Goal: Feedback & Contribution: Submit feedback/report problem

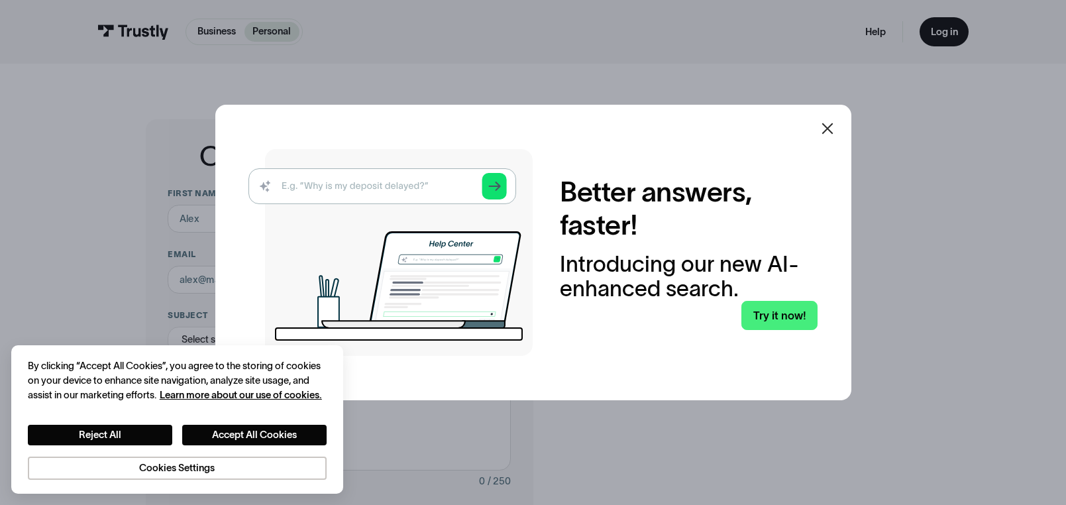
click at [830, 125] on icon at bounding box center [827, 128] width 11 height 11
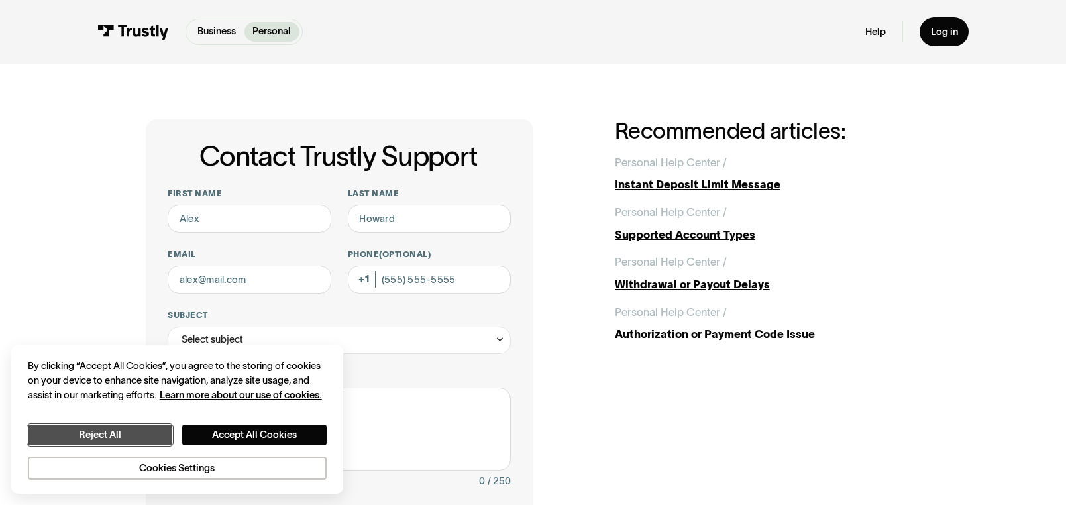
click at [109, 428] on button "Reject All" at bounding box center [100, 435] width 144 height 21
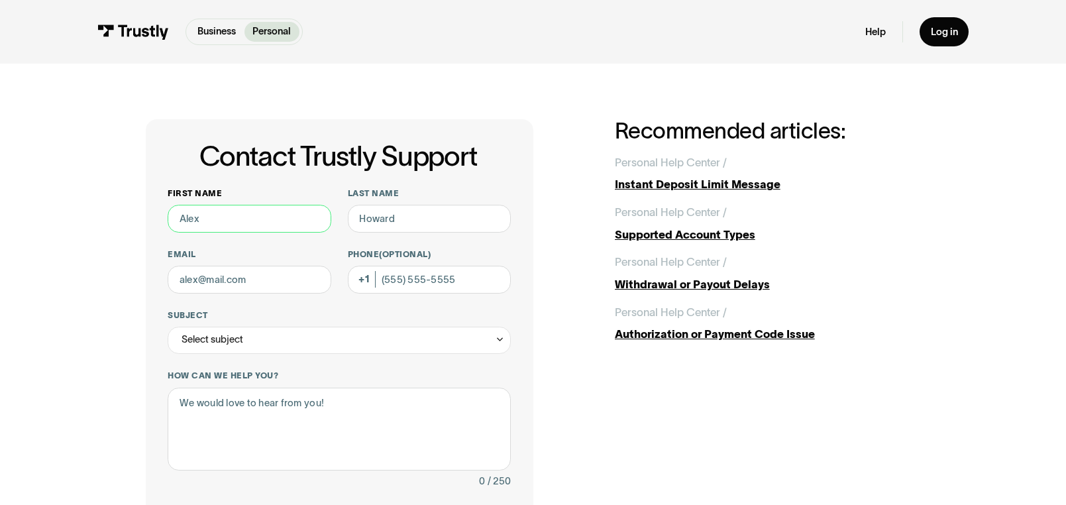
click at [206, 222] on input "First name" at bounding box center [249, 219] width 163 height 28
type input "[PERSON_NAME]"
type input "Vandoros"
type input "[EMAIL_ADDRESS][DOMAIN_NAME]"
click at [385, 284] on input "Phone (Optional)" at bounding box center [429, 280] width 163 height 28
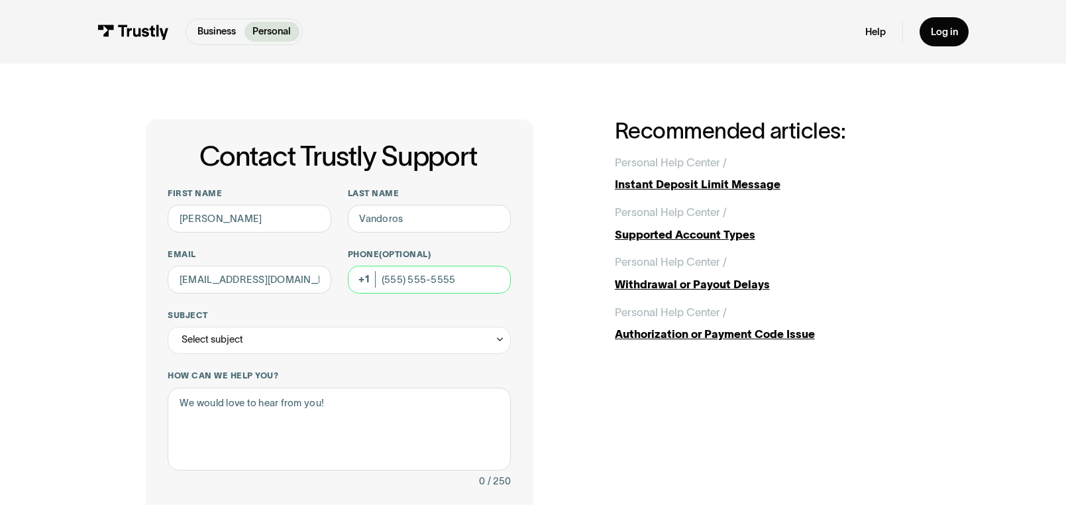
type input "[PHONE_NUMBER]"
click at [258, 337] on div "Select subject" at bounding box center [339, 341] width 343 height 28
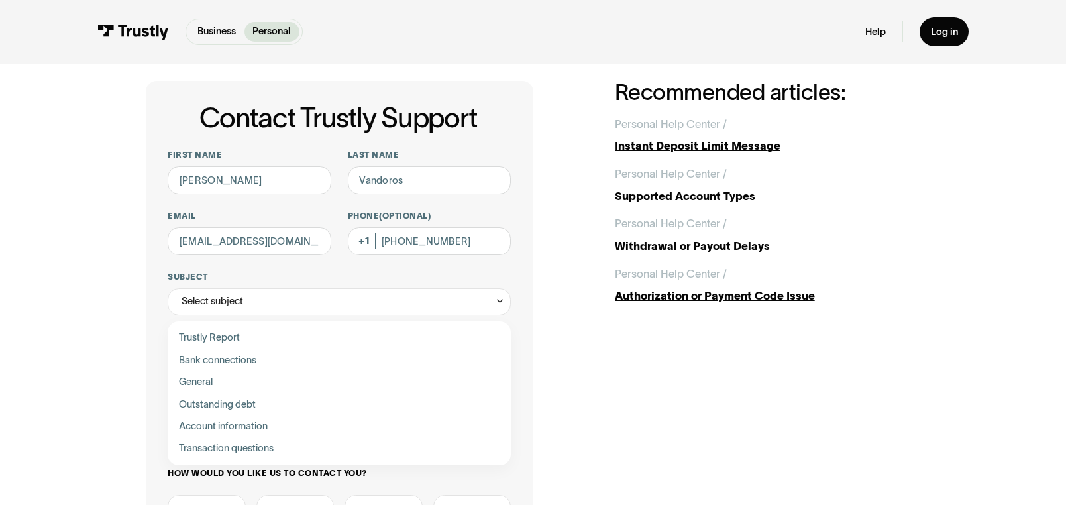
scroll to position [42, 0]
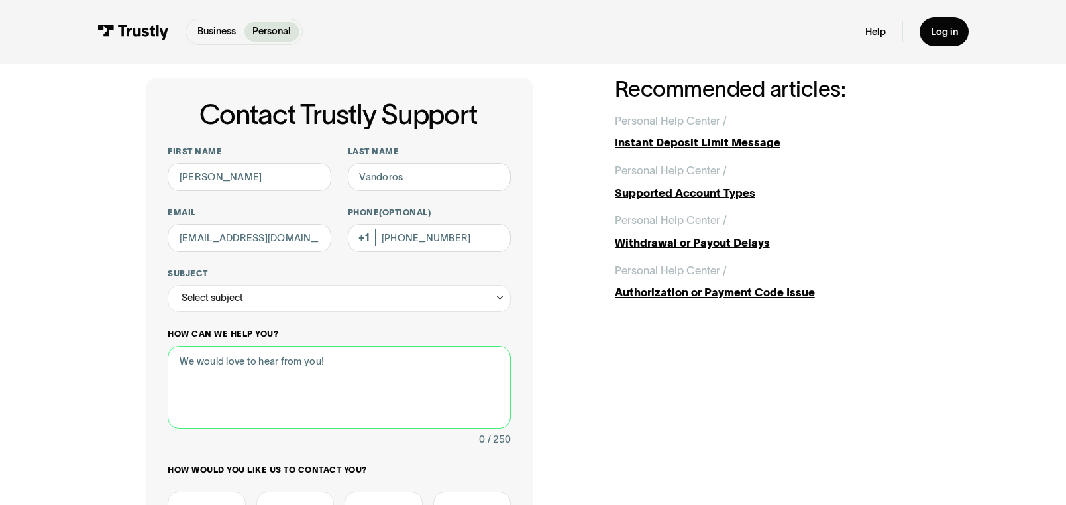
click at [207, 367] on textarea "How can we help you?" at bounding box center [339, 387] width 343 height 83
click at [330, 363] on textarea "How can we help you?" at bounding box center [339, 387] width 343 height 83
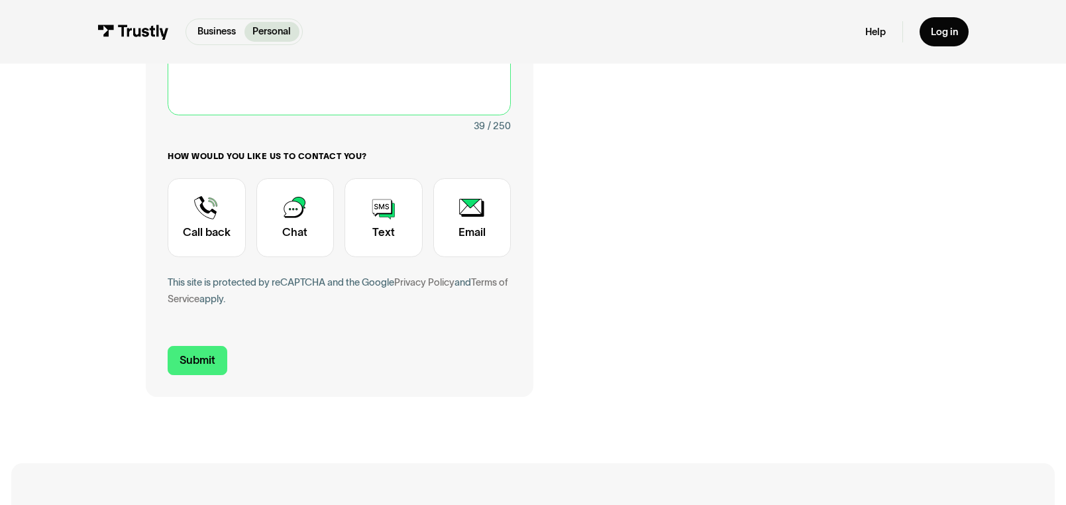
scroll to position [361, 0]
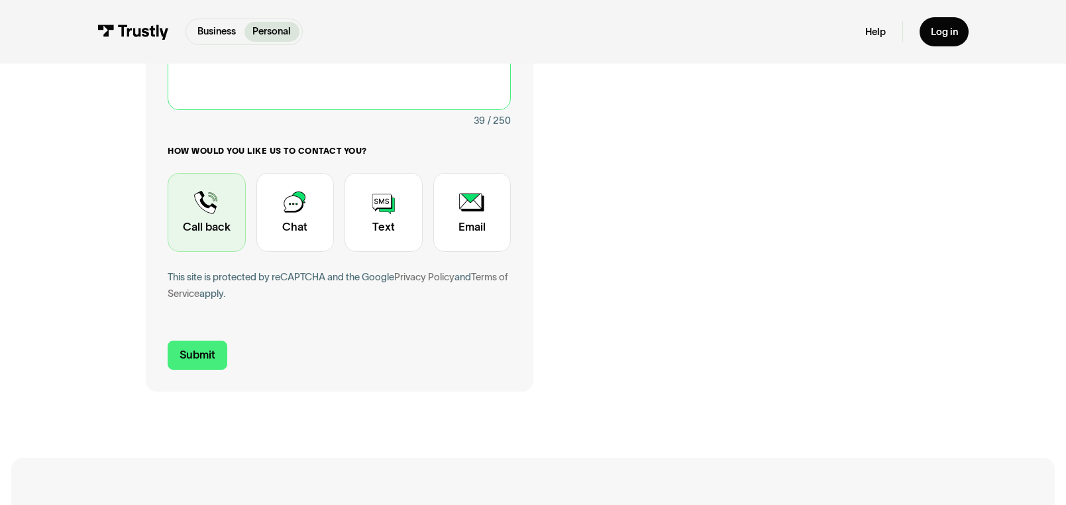
type textarea "unable to make deposits to hardrock bet"
click at [208, 211] on div "Contact Trustly Support" at bounding box center [207, 212] width 78 height 79
click at [207, 211] on div "Contact Trustly Support" at bounding box center [207, 212] width 78 height 79
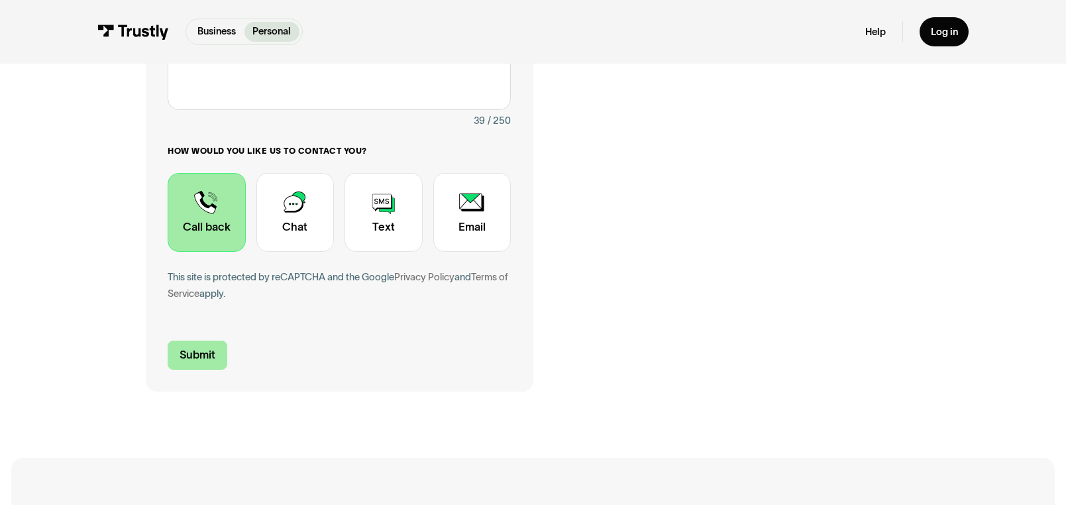
click at [201, 366] on input "Submit" at bounding box center [197, 355] width 59 height 29
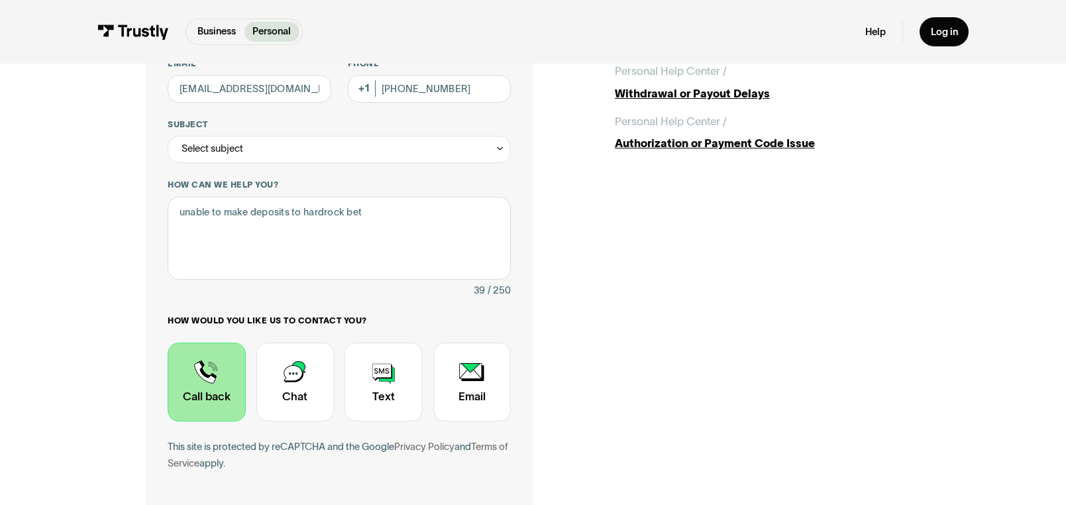
scroll to position [143, 0]
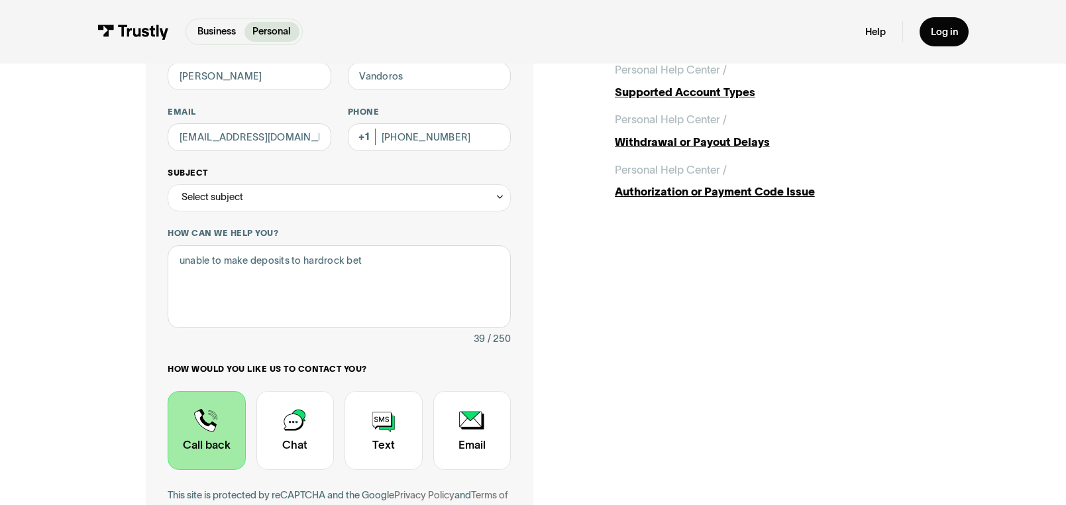
click at [500, 197] on icon "Contact Trustly Support" at bounding box center [500, 197] width 10 height 11
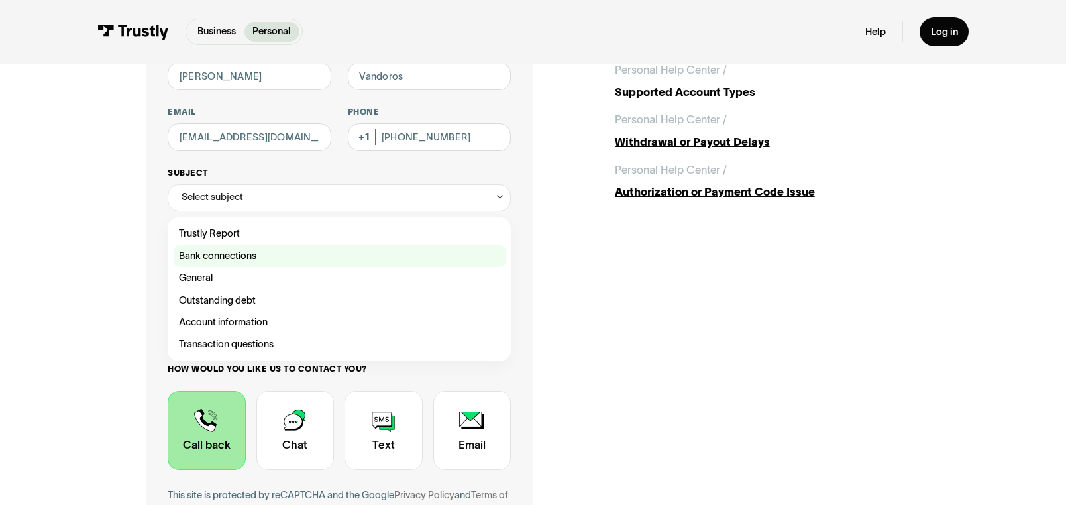
click at [219, 257] on div "Contact Trustly Support" at bounding box center [340, 256] width 332 height 22
type input "**********"
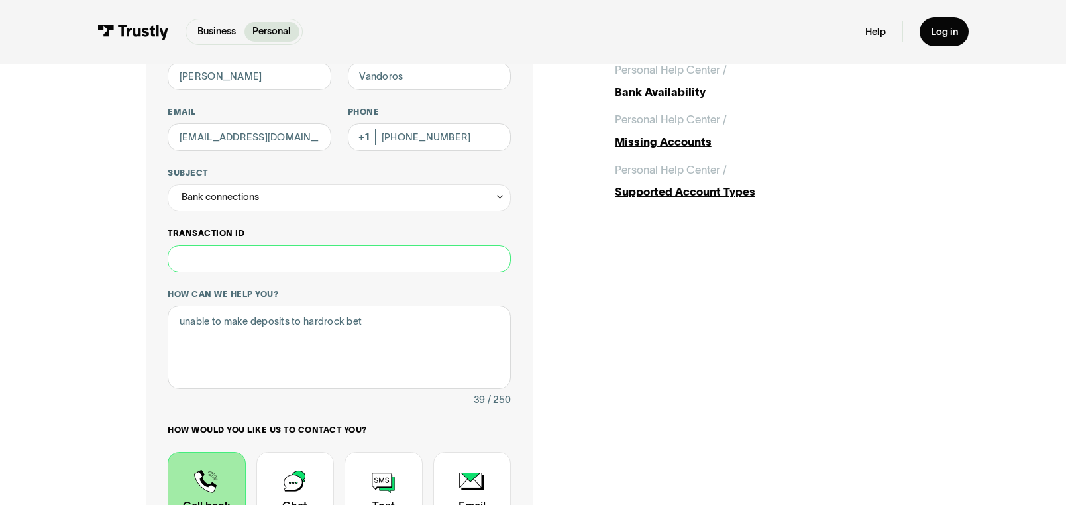
click at [243, 264] on input "Transaction ID" at bounding box center [339, 259] width 343 height 28
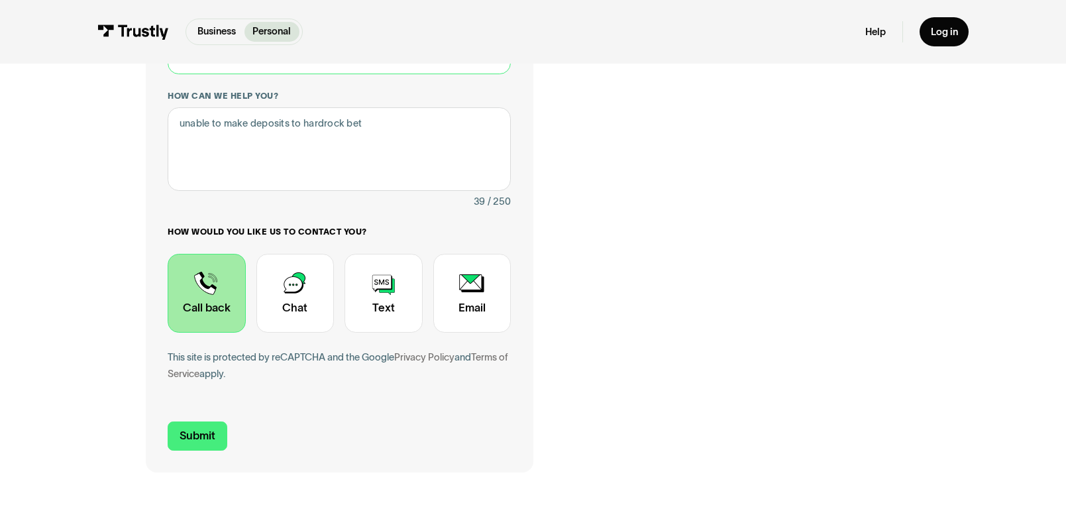
scroll to position [355, 0]
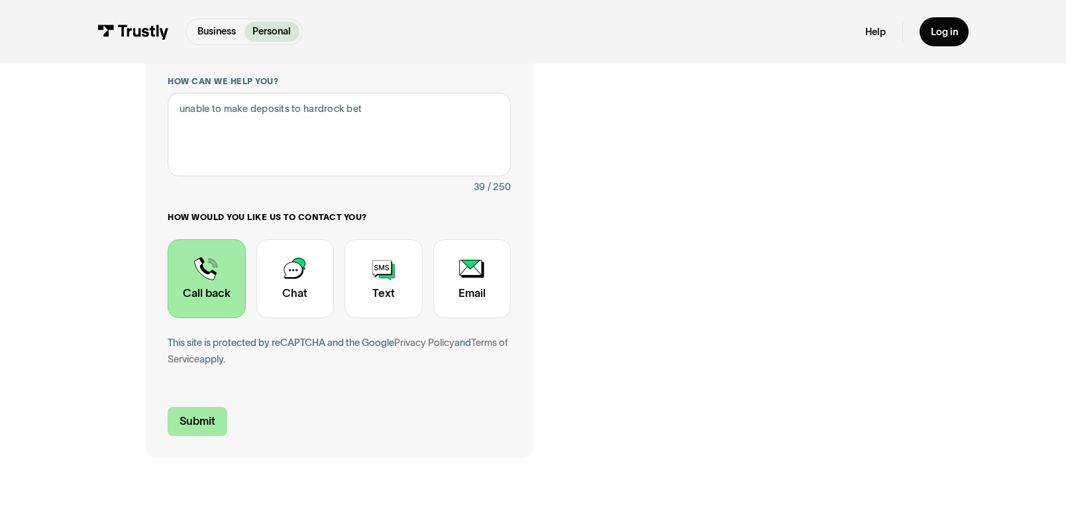
type input "****"
click at [186, 427] on input "Submit" at bounding box center [197, 421] width 59 height 29
type input "[PHONE_NUMBER]"
